Goal: Information Seeking & Learning: Learn about a topic

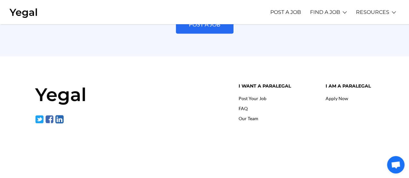
scroll to position [1526, 0]
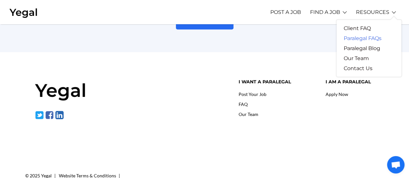
click at [360, 36] on link "Paralegal FAQs" at bounding box center [362, 38] width 52 height 10
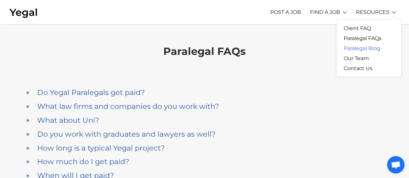
click at [364, 51] on link "Paralegal Blog" at bounding box center [361, 48] width 51 height 10
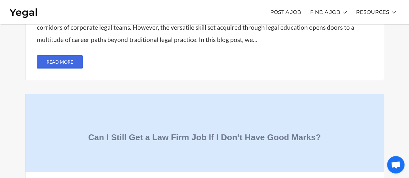
scroll to position [1215, 0]
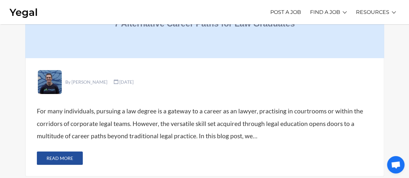
click at [58, 151] on link "Read More" at bounding box center [60, 157] width 46 height 13
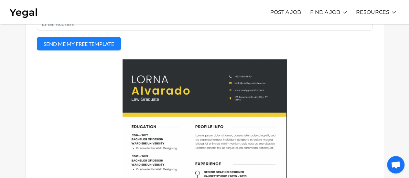
scroll to position [661, 0]
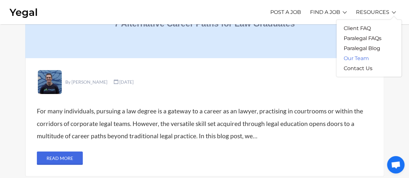
click at [363, 55] on link "Our Team" at bounding box center [355, 58] width 39 height 10
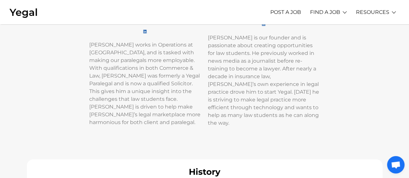
scroll to position [174, 0]
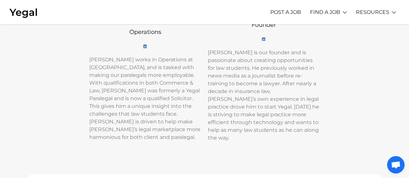
click at [142, 41] on link at bounding box center [145, 45] width 21 height 8
